Goal: Information Seeking & Learning: Learn about a topic

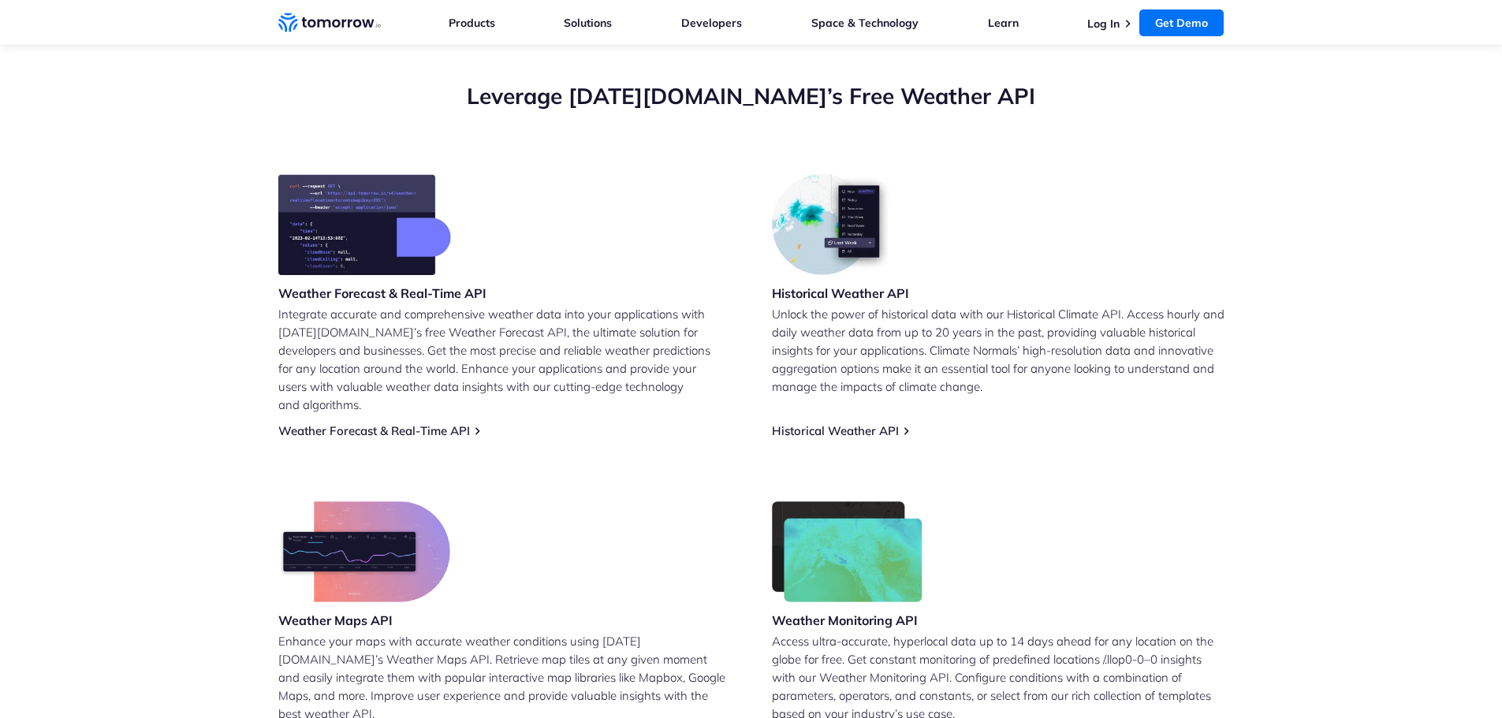
scroll to position [553, 0]
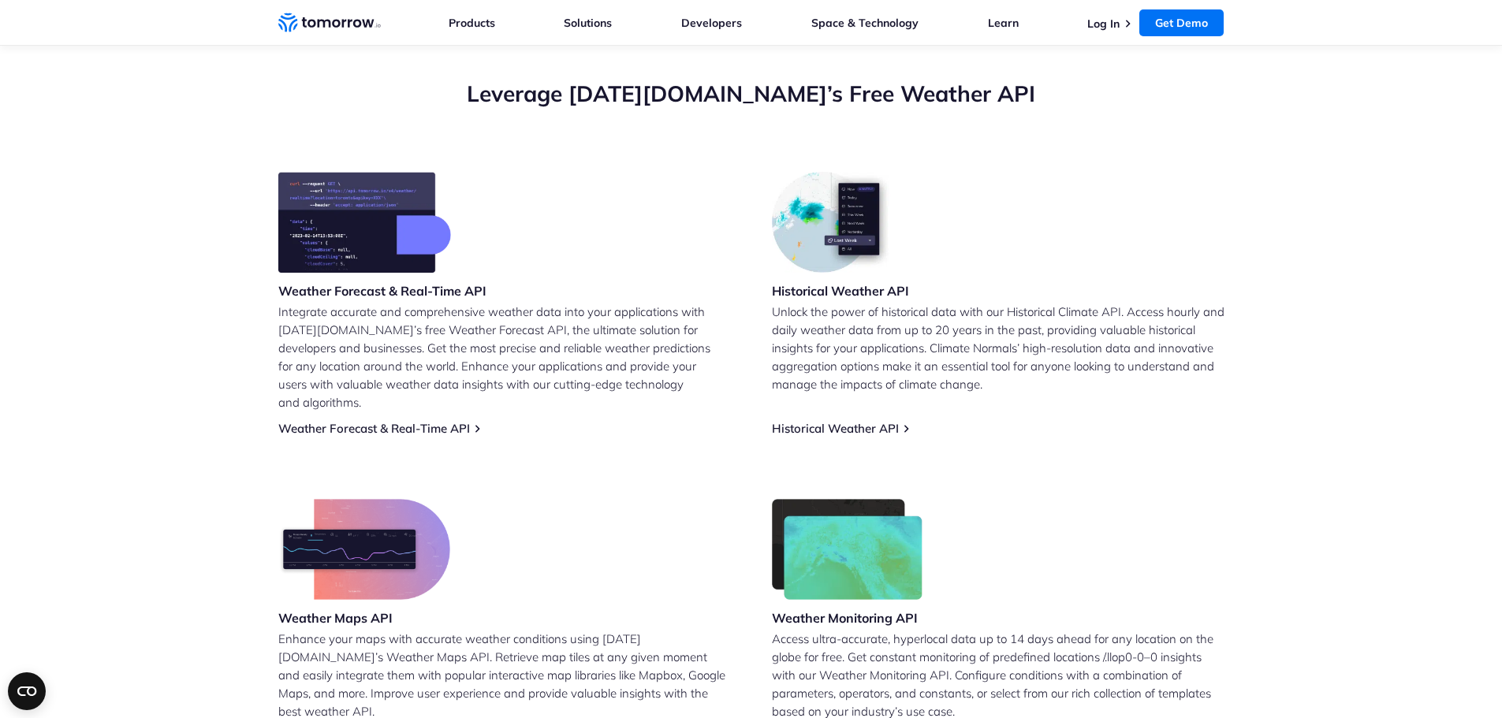
click at [1051, 341] on p "Unlock the power of historical data with our Historical Climate API. Access hou…" at bounding box center [998, 348] width 453 height 91
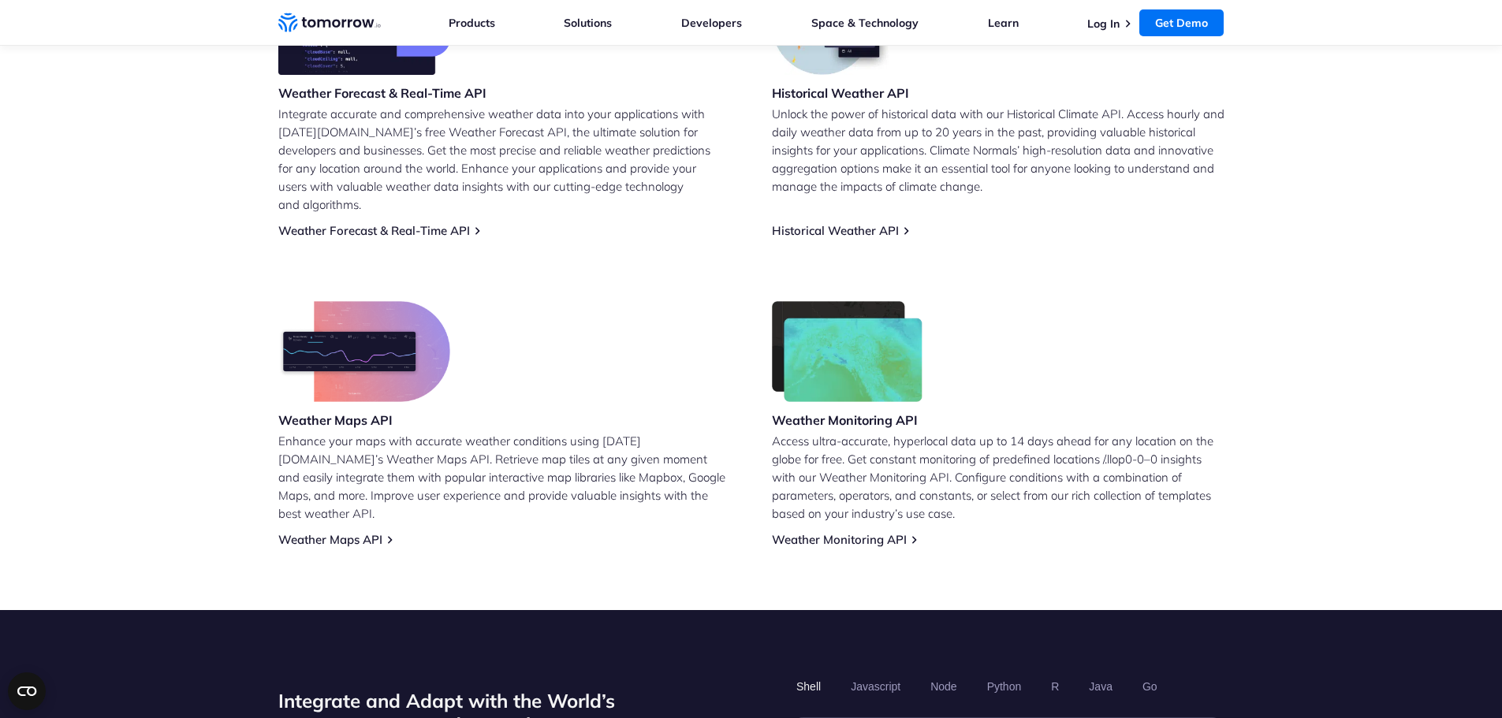
scroll to position [845, 0]
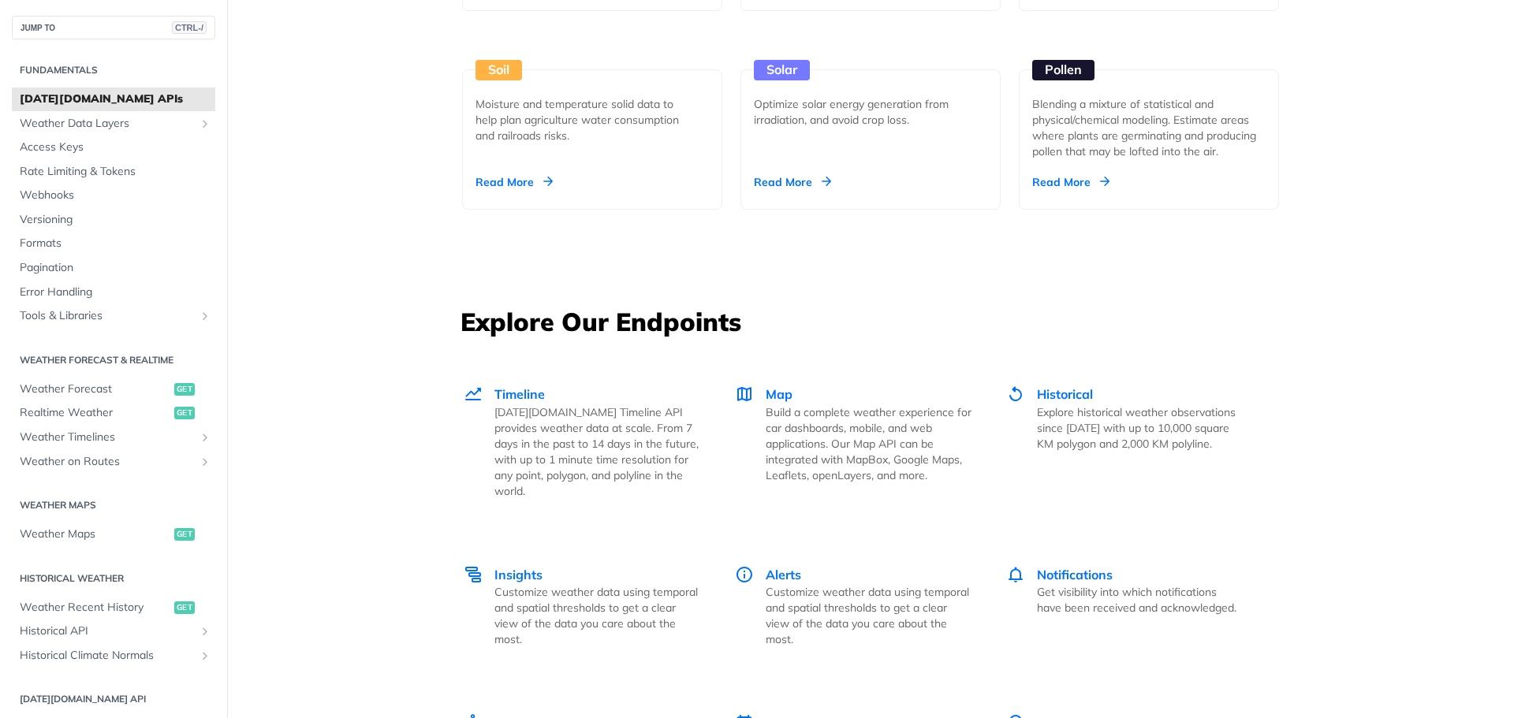
scroll to position [1261, 0]
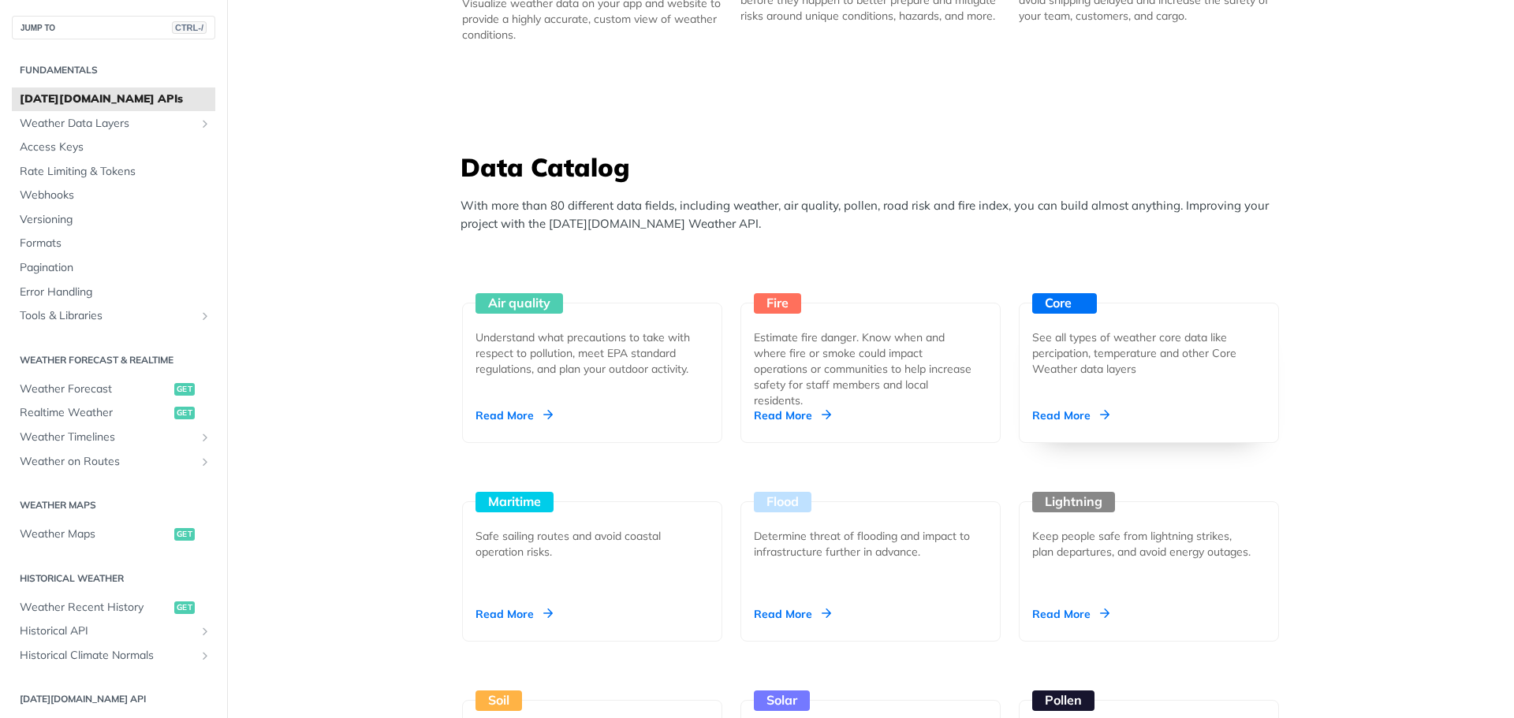
click at [1078, 412] on div "Read More" at bounding box center [1070, 416] width 77 height 16
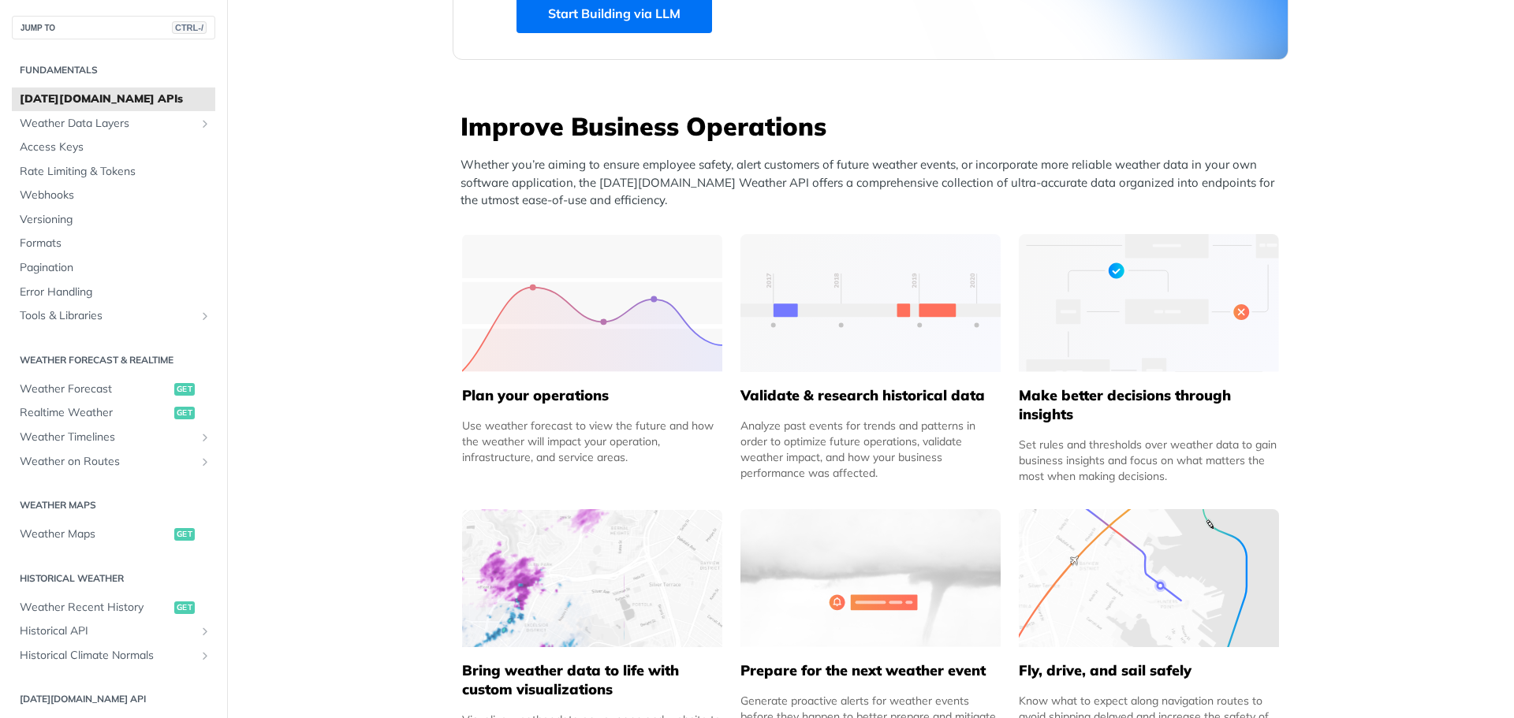
scroll to position [0, 0]
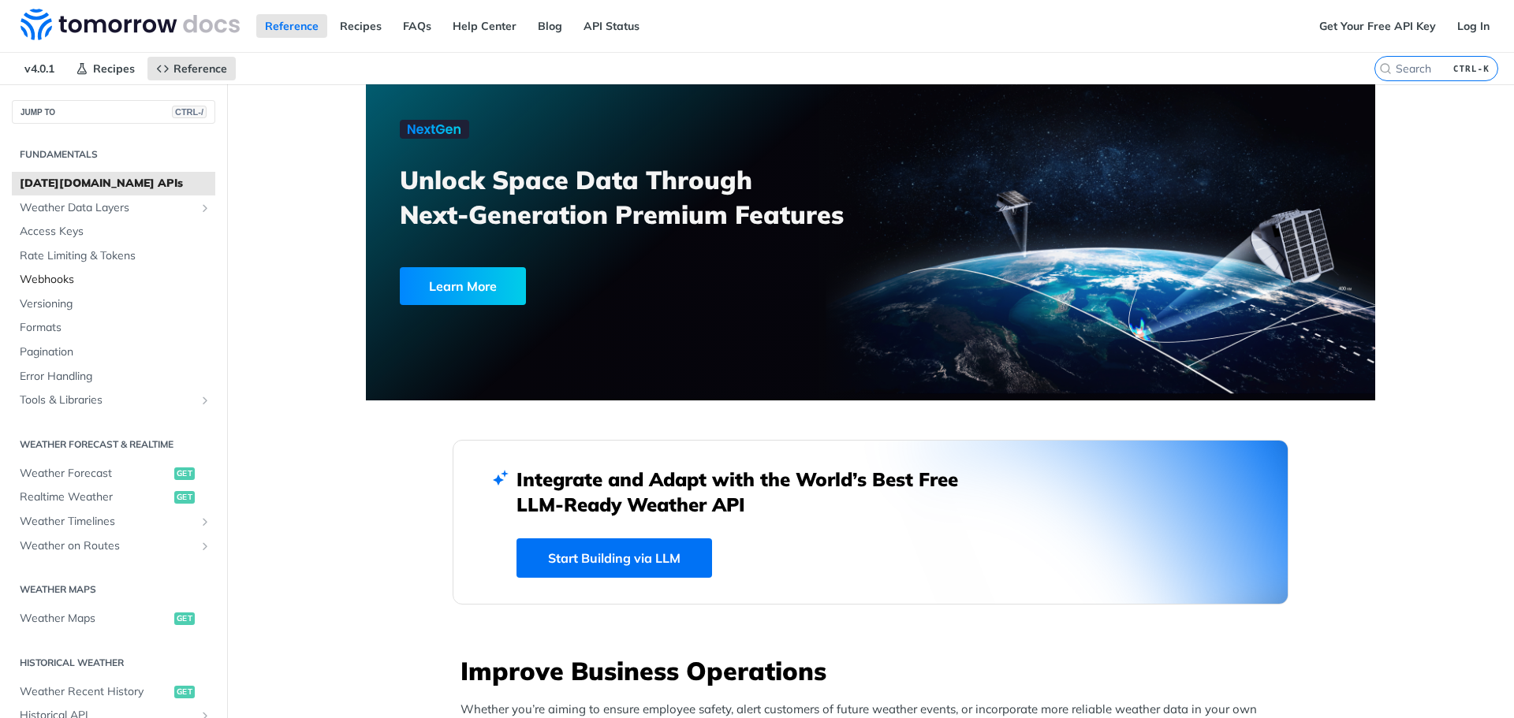
click at [58, 274] on span "Webhooks" at bounding box center [116, 280] width 192 height 16
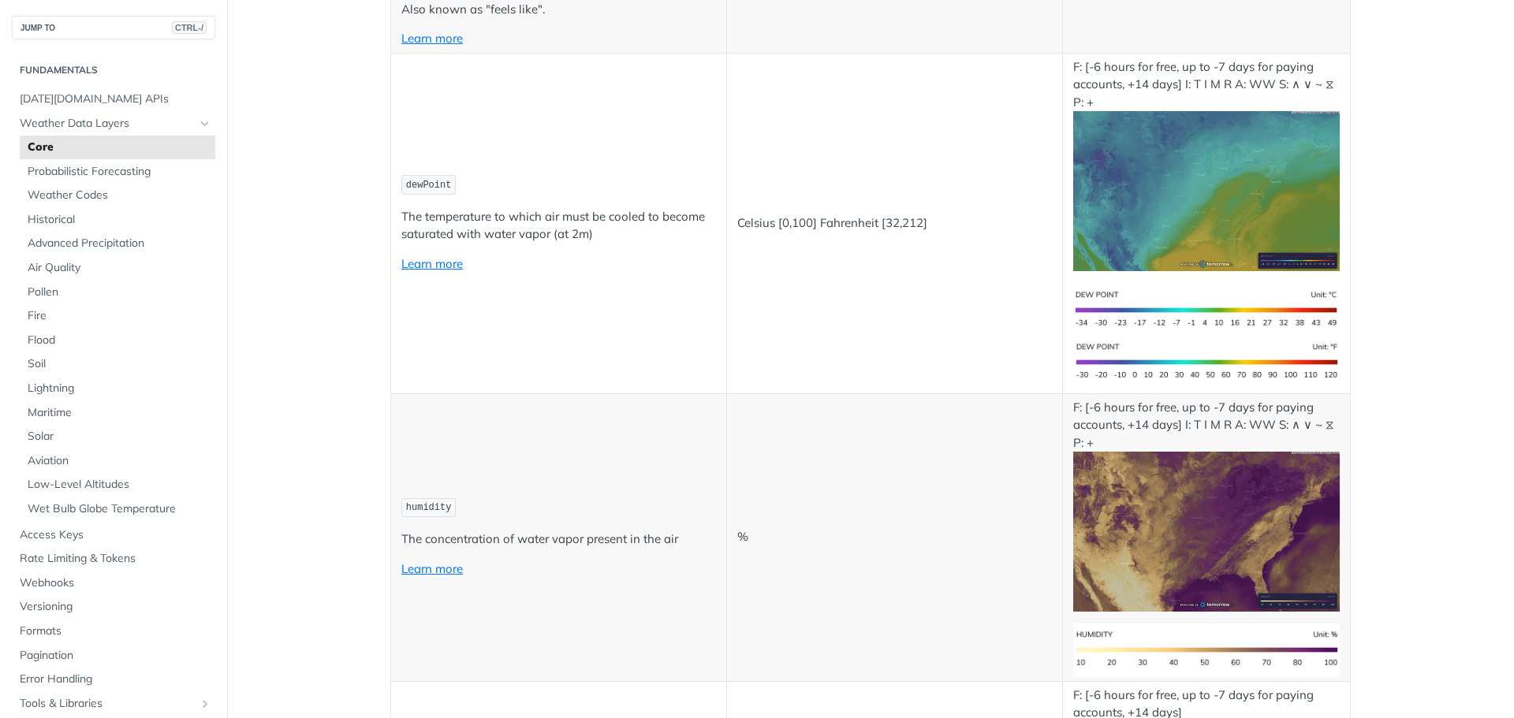
scroll to position [788, 0]
